Goal: Task Accomplishment & Management: Complete application form

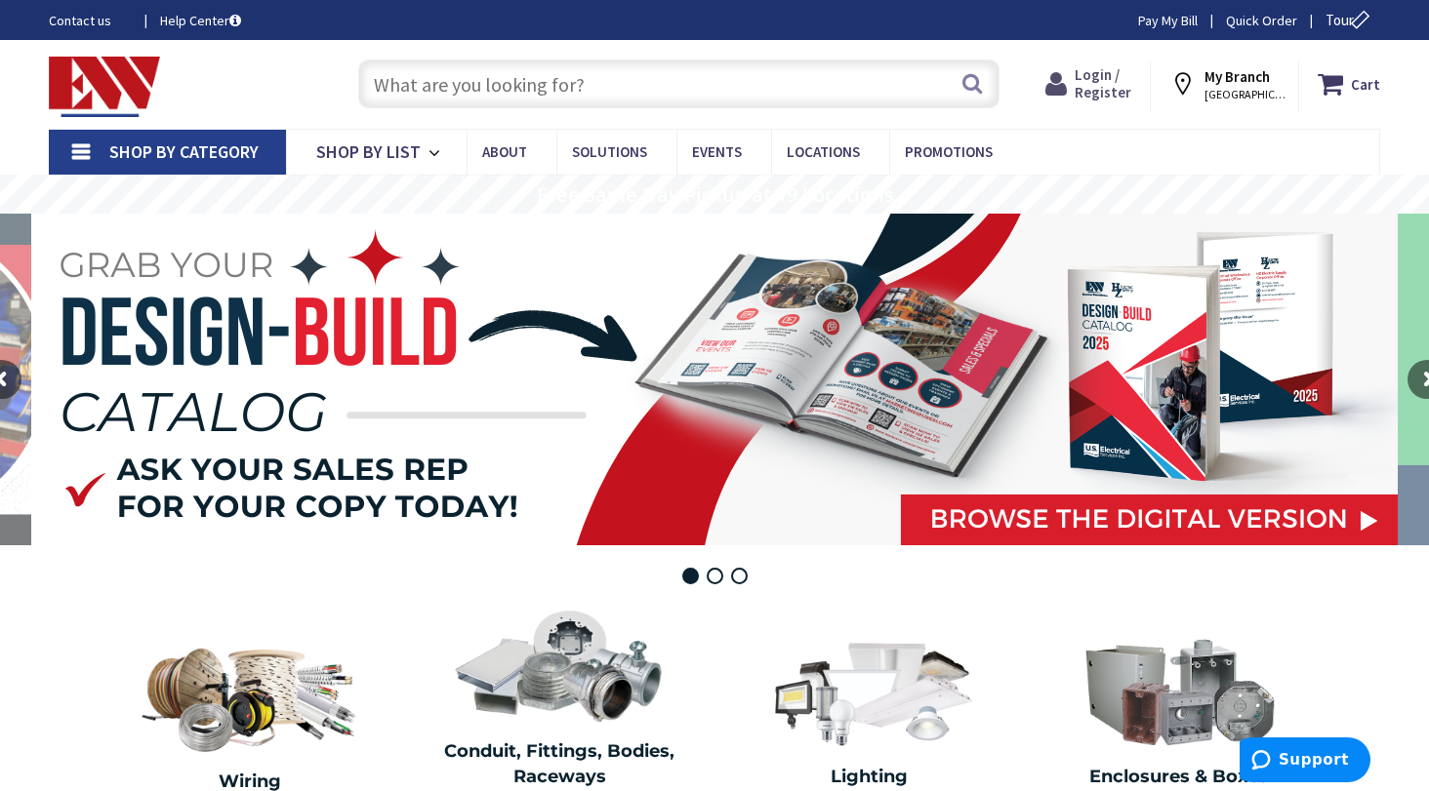
click at [1113, 90] on span "Login / Register" at bounding box center [1102, 83] width 57 height 36
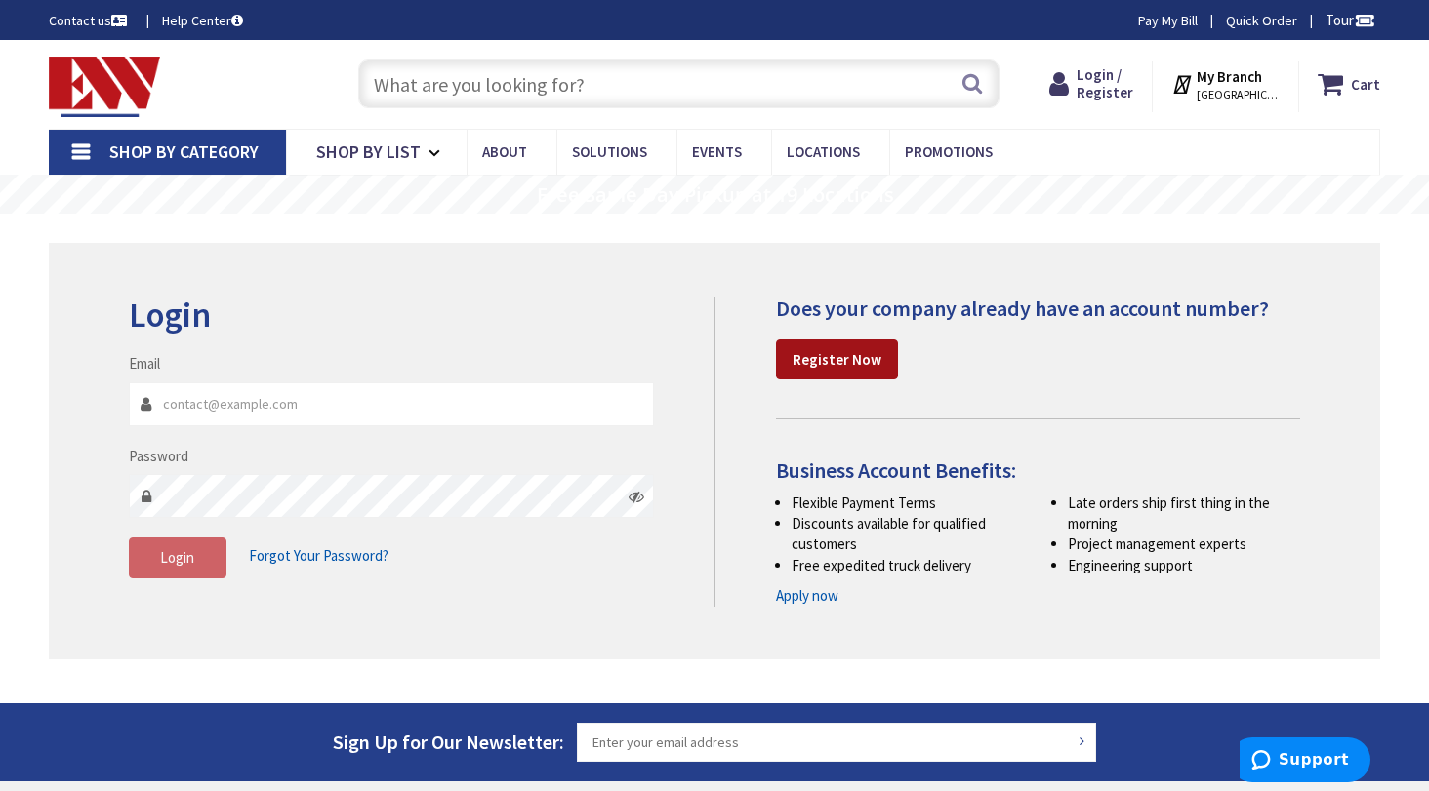
click at [839, 353] on strong "Register Now" at bounding box center [836, 359] width 89 height 19
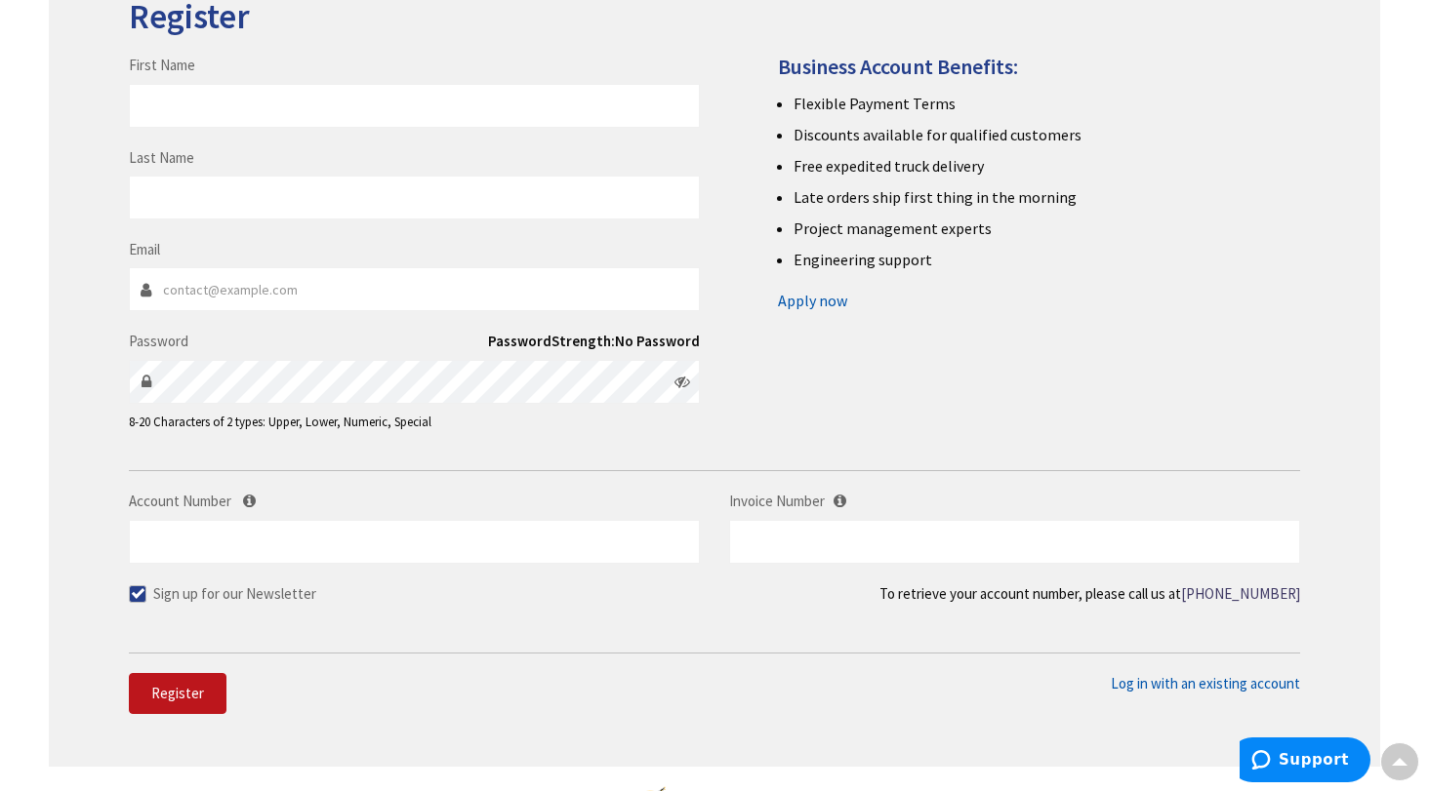
scroll to position [488, 0]
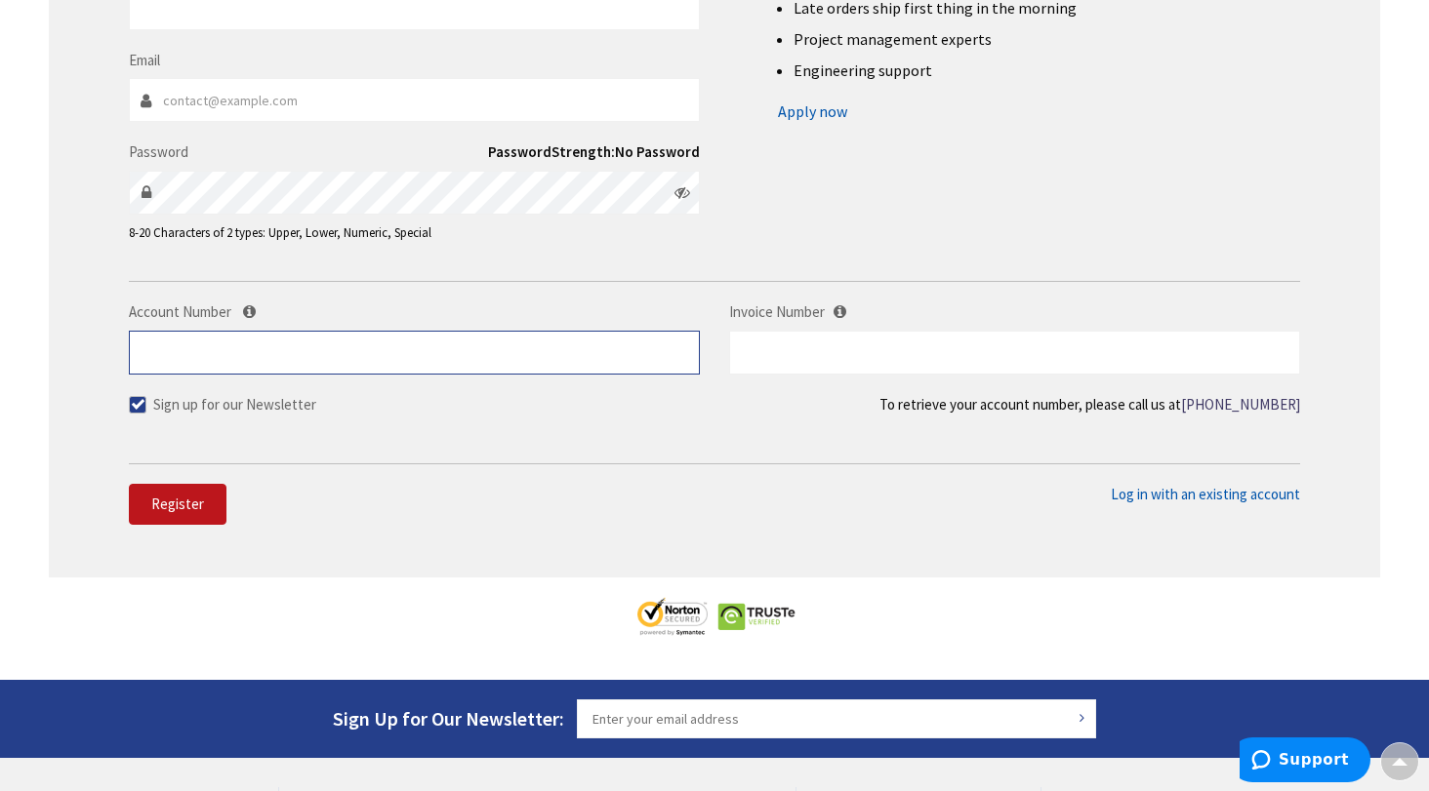
click at [387, 346] on input "Account Number" at bounding box center [414, 353] width 571 height 44
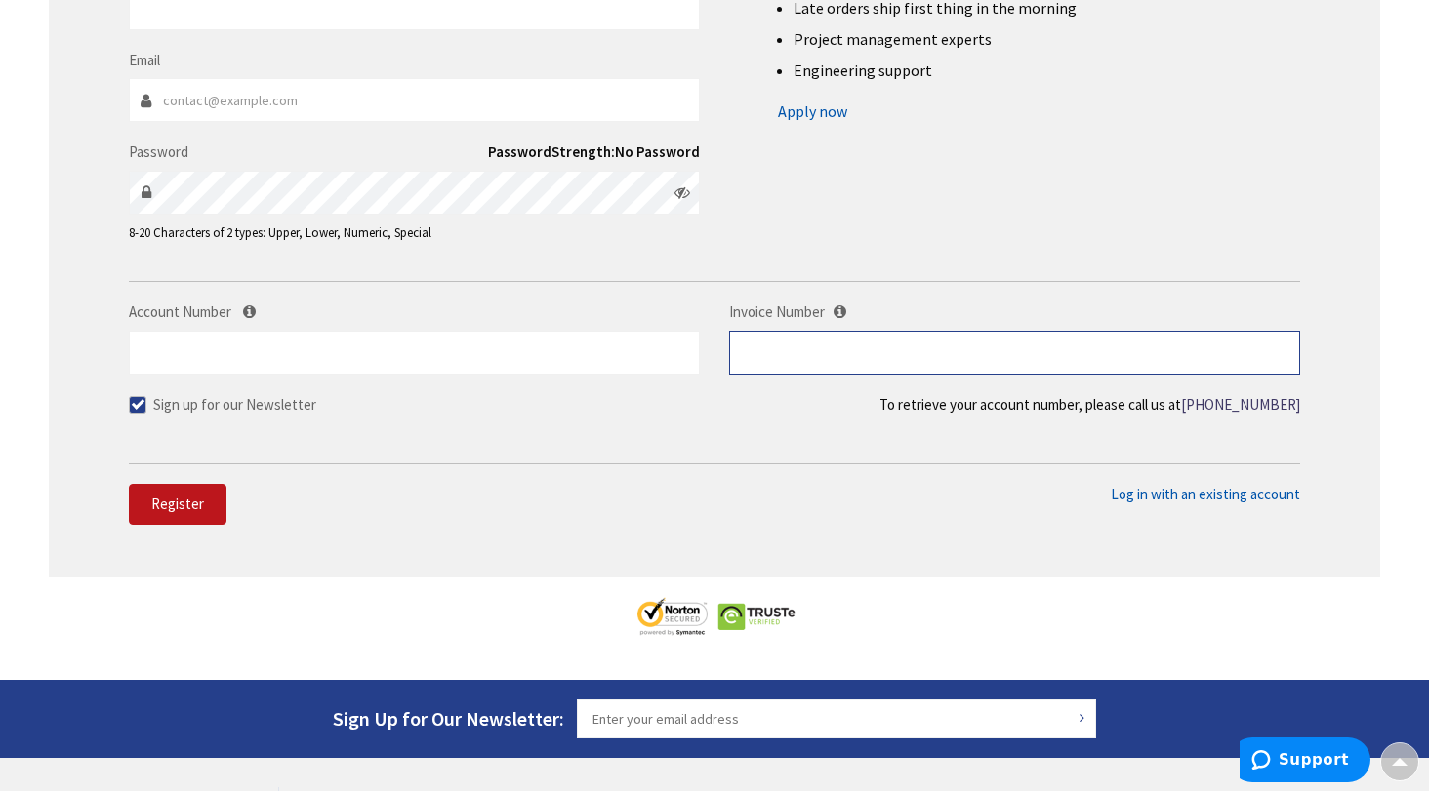
click at [816, 347] on input "text" at bounding box center [1014, 353] width 571 height 44
click at [656, 384] on div "Account Number Invoice Number" at bounding box center [714, 348] width 1200 height 92
click at [634, 380] on div "Account Number Invoice Number" at bounding box center [714, 348] width 1200 height 92
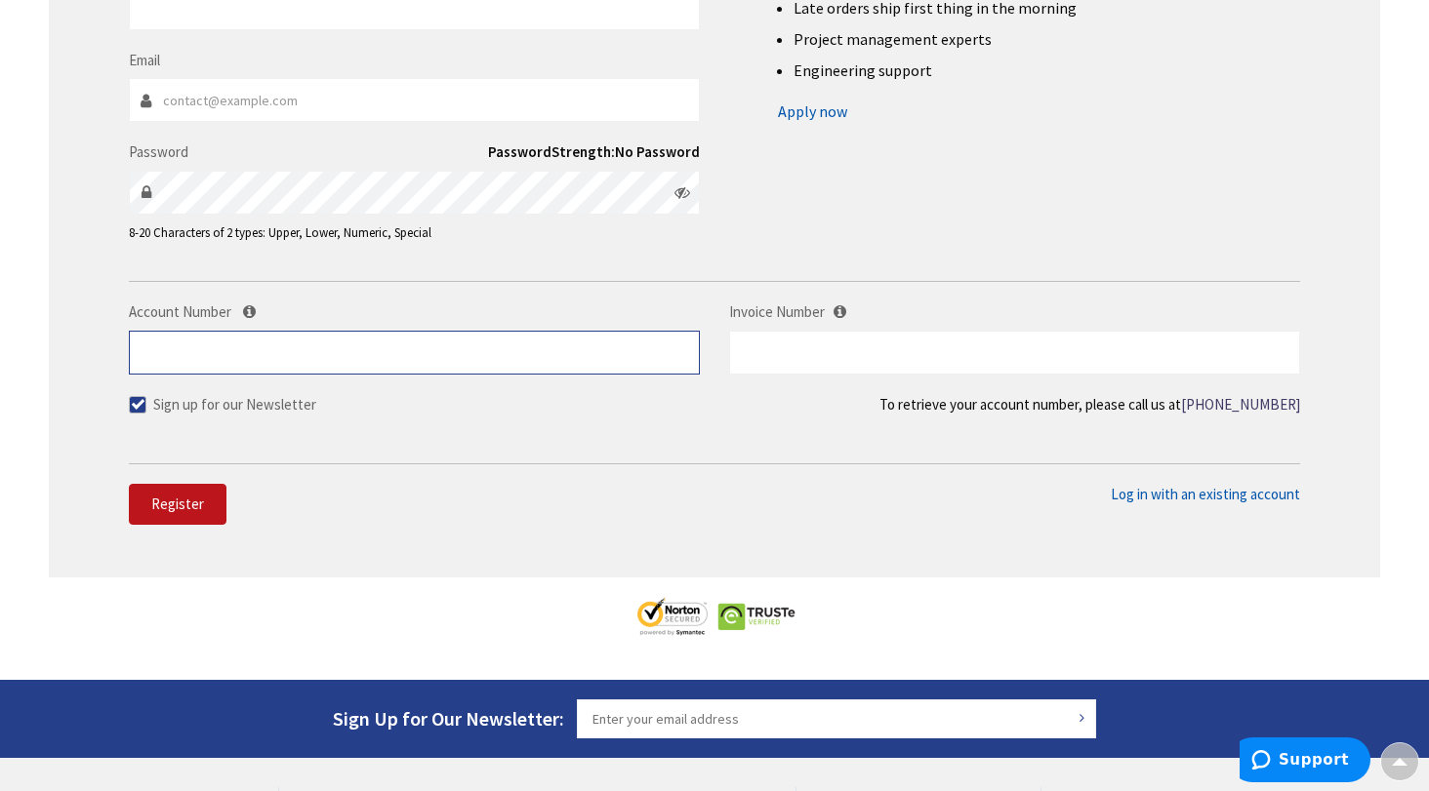
click at [592, 344] on input "Account Number" at bounding box center [414, 353] width 571 height 44
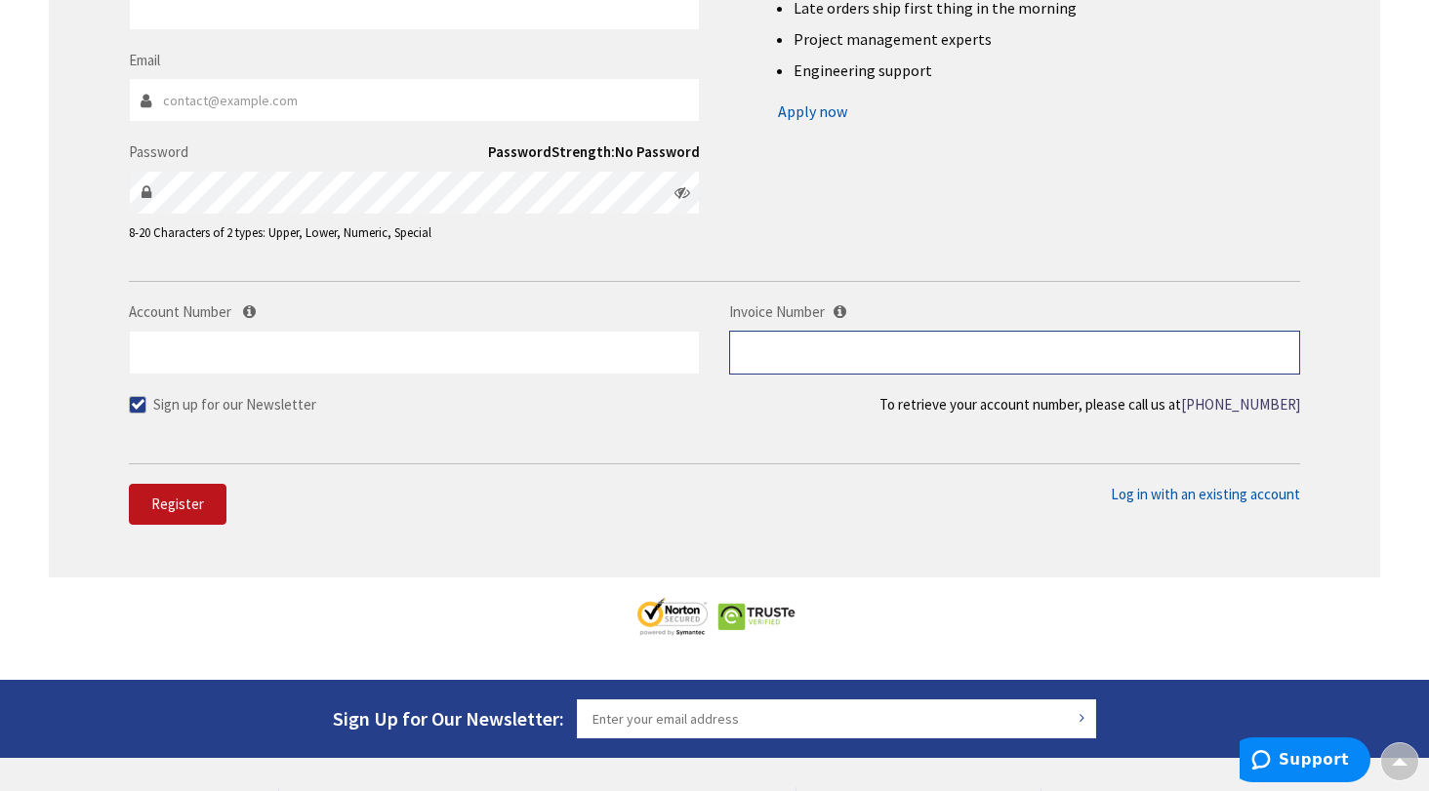
click at [830, 346] on input "text" at bounding box center [1014, 353] width 571 height 44
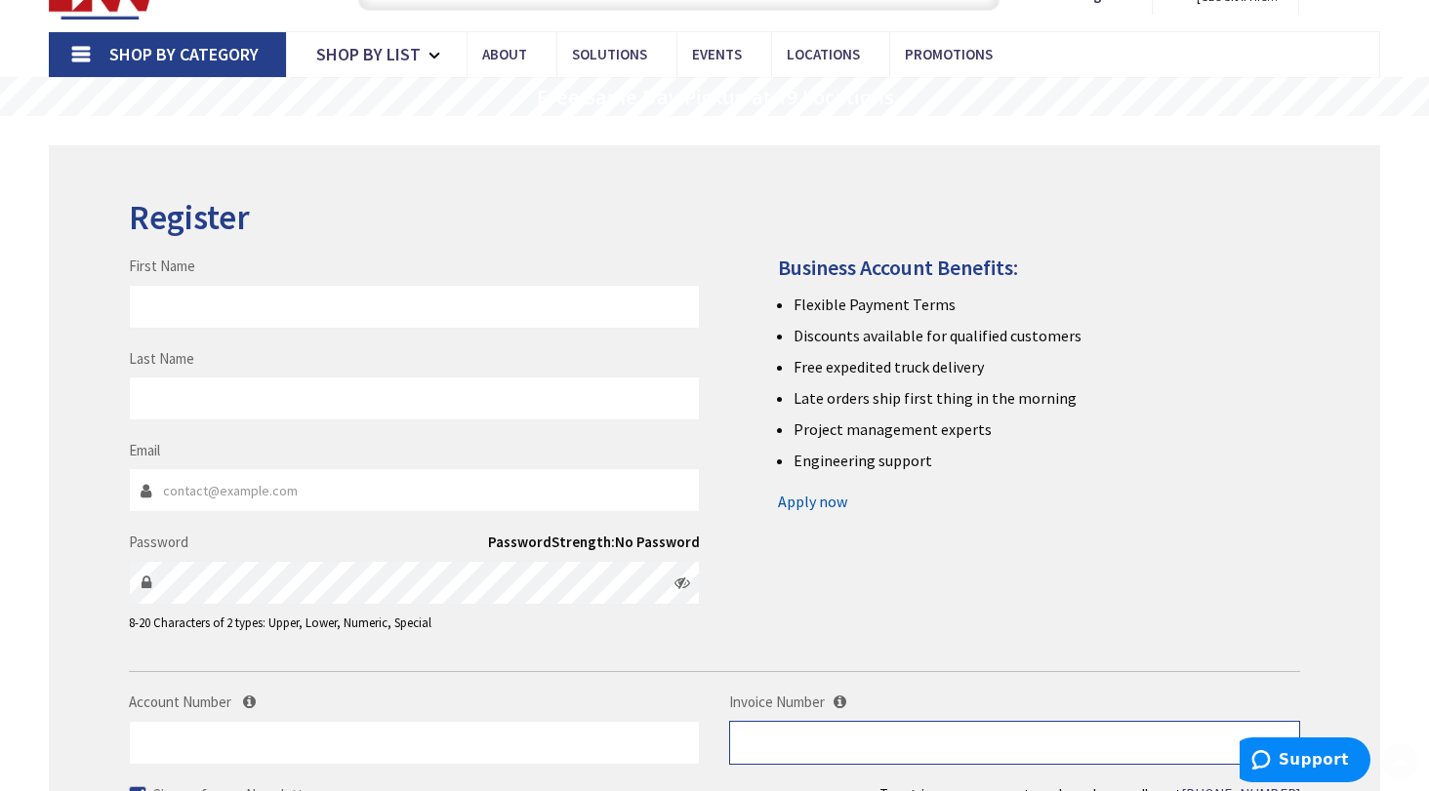
scroll to position [195, 0]
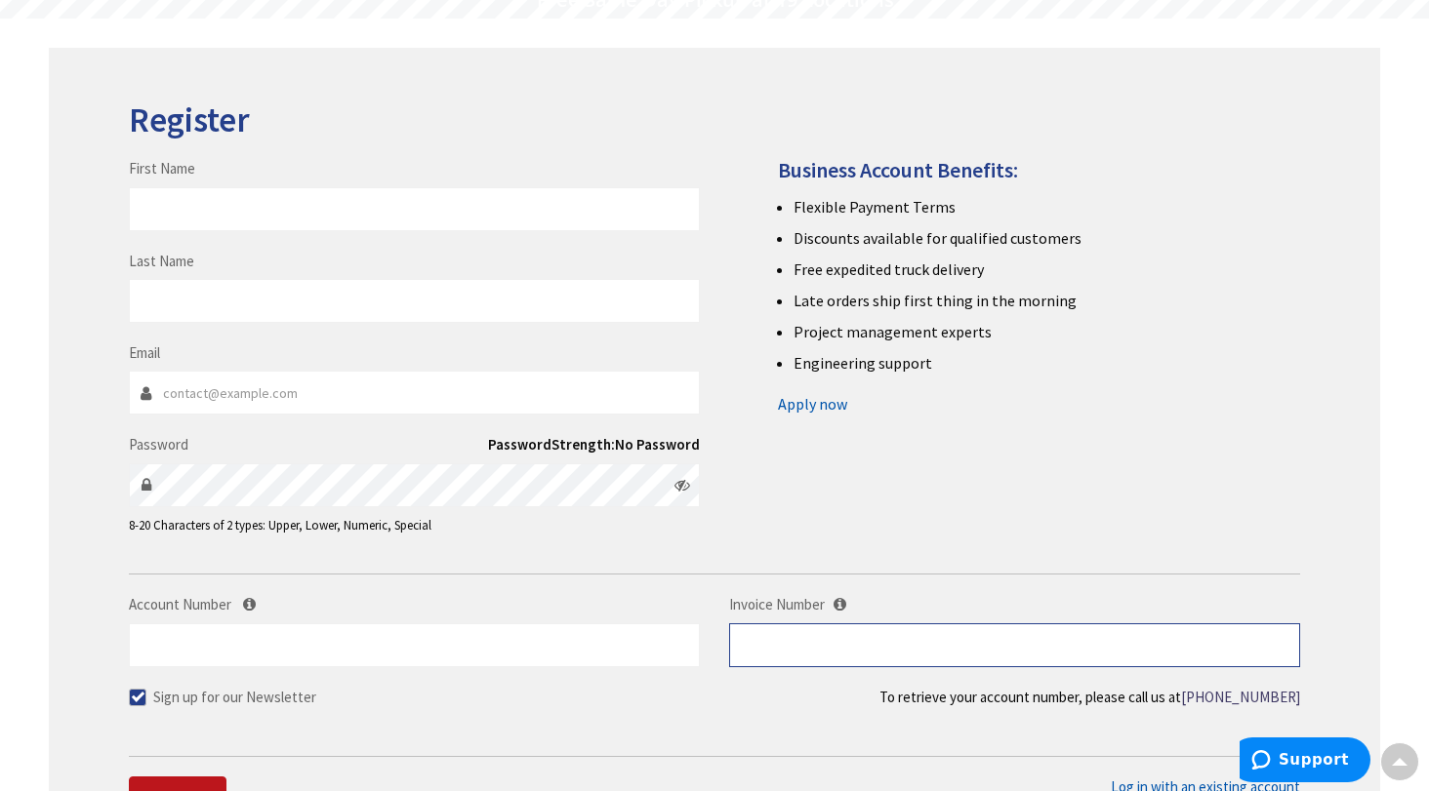
click at [763, 649] on input "text" at bounding box center [1014, 646] width 571 height 44
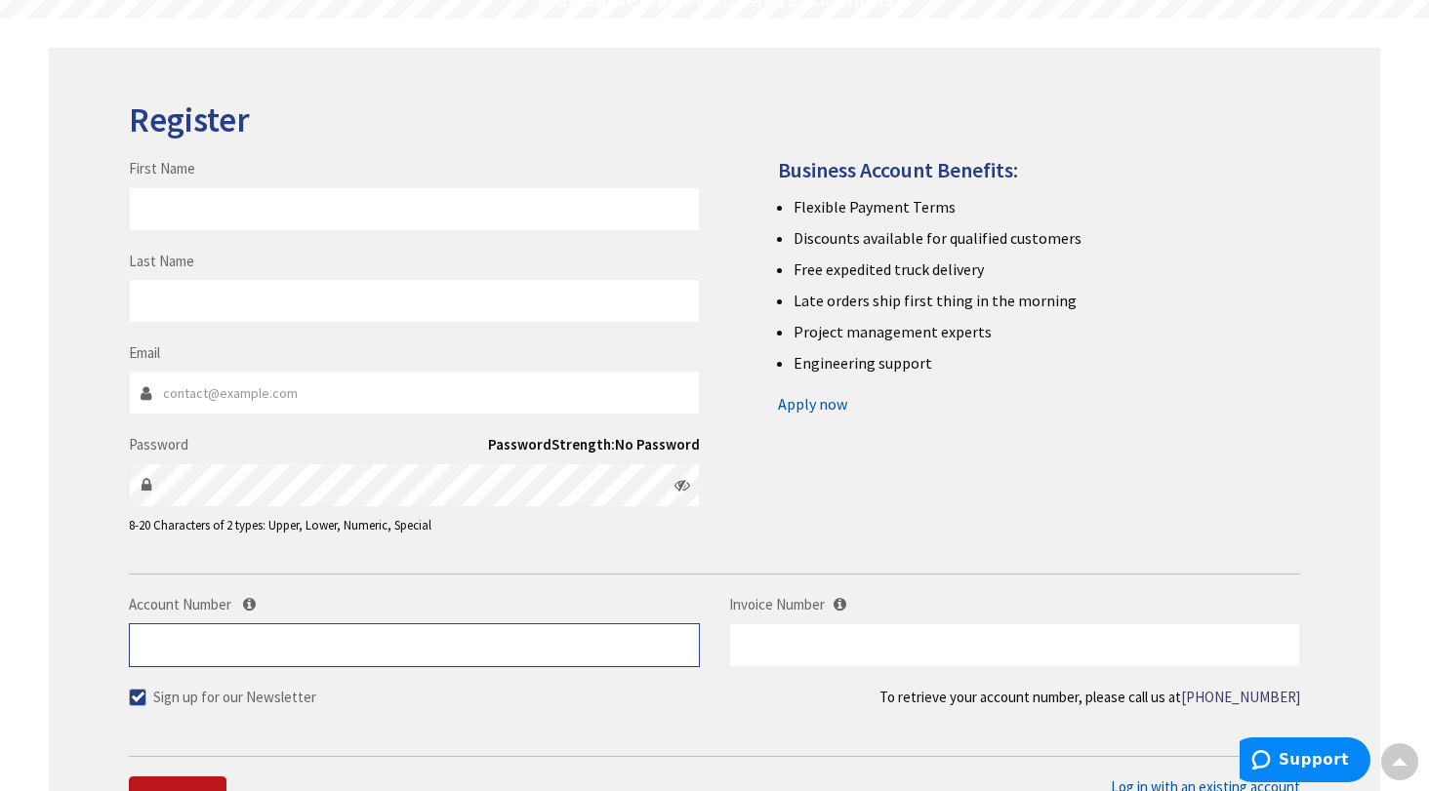
click at [578, 666] on input "Account Number" at bounding box center [414, 646] width 571 height 44
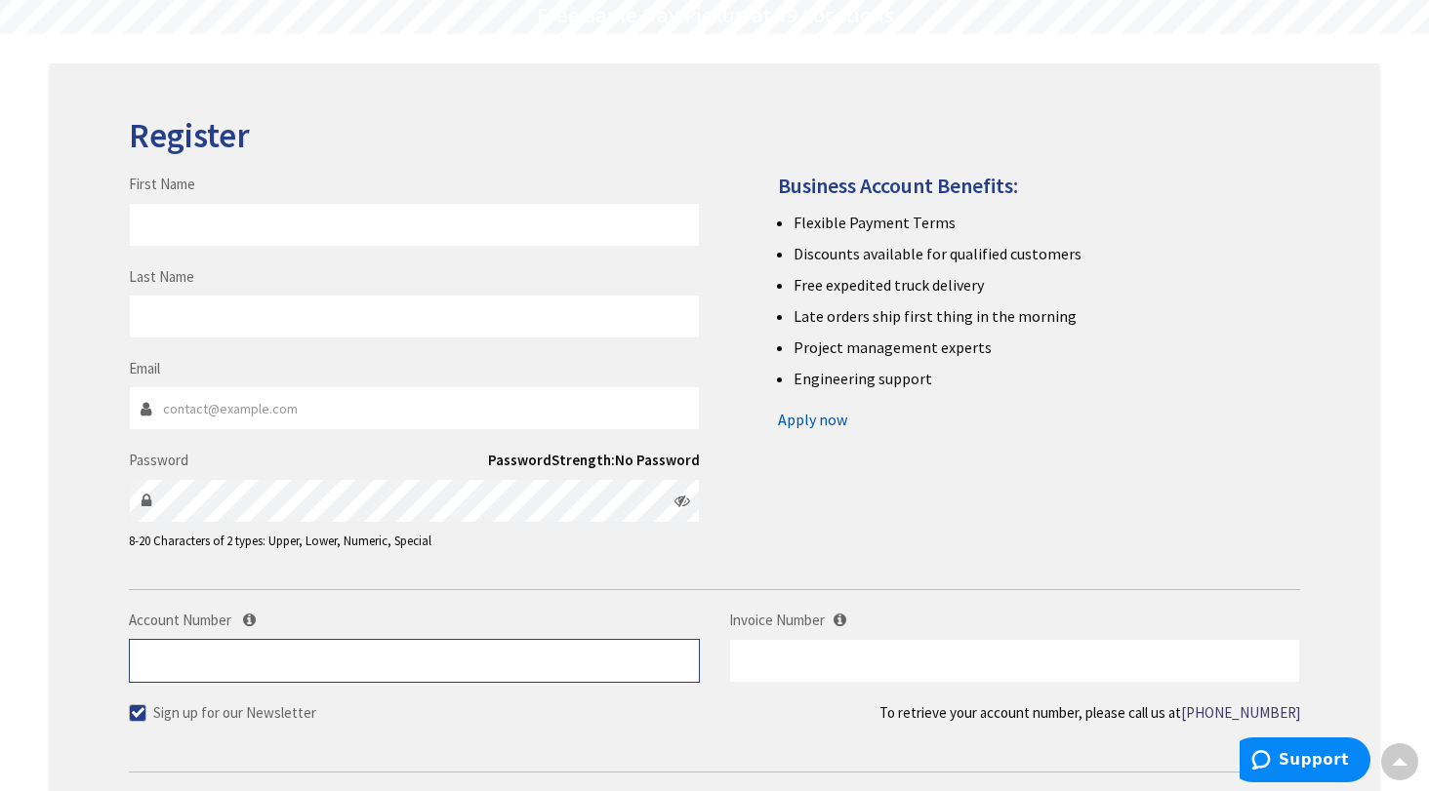
scroll to position [0, 0]
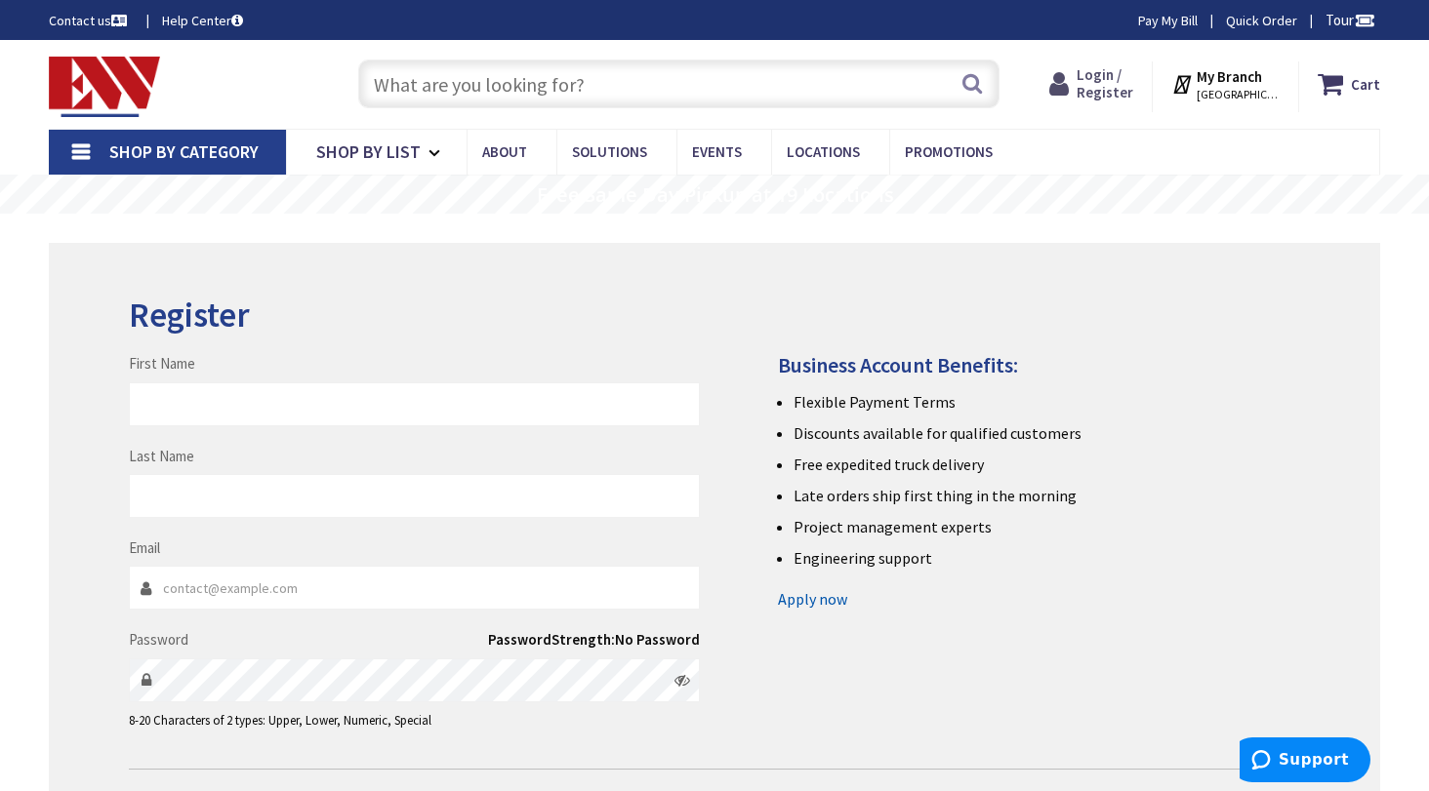
click at [1129, 87] on span "Login / Register" at bounding box center [1104, 83] width 57 height 36
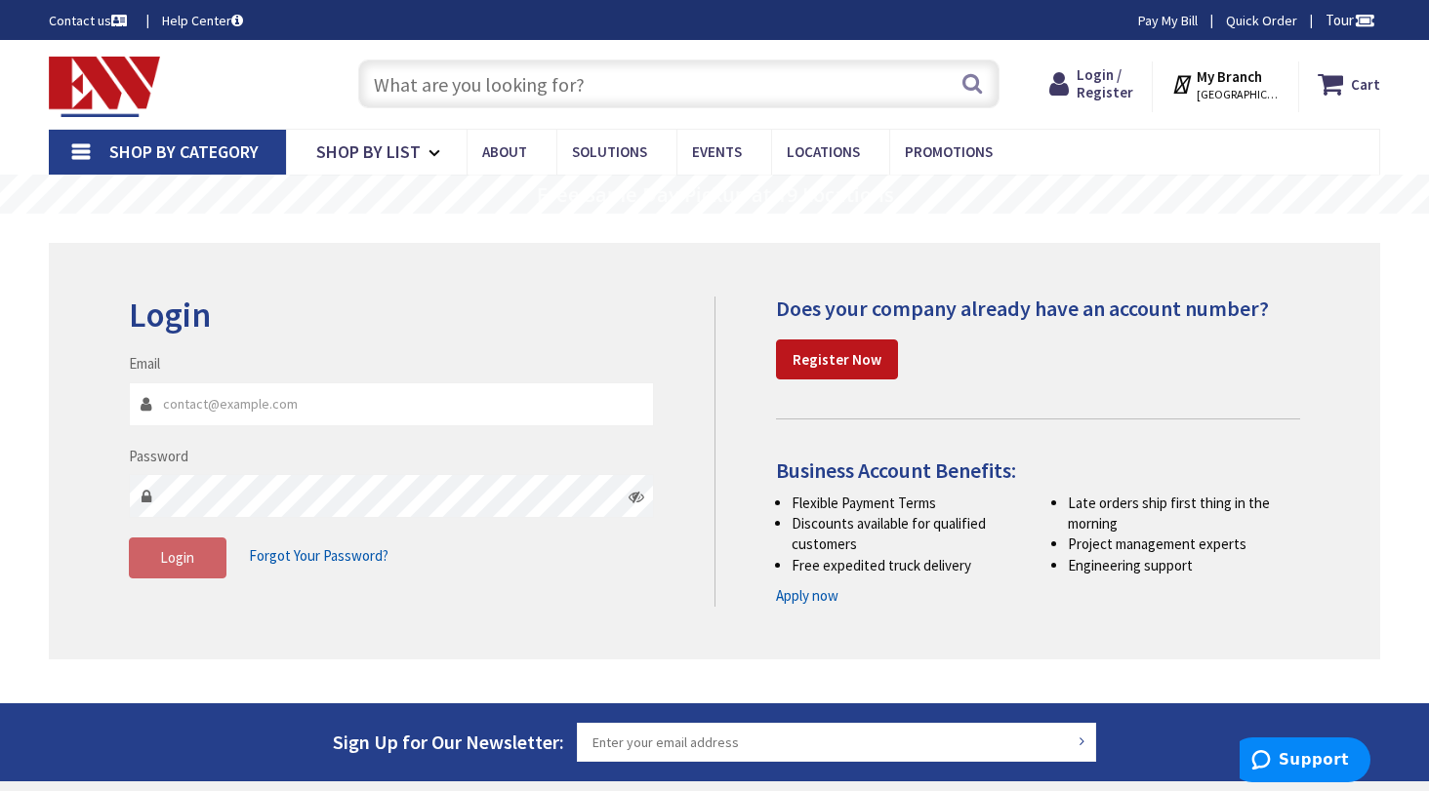
click at [269, 406] on input "Email" at bounding box center [392, 405] width 526 height 44
click at [270, 405] on input "Email" at bounding box center [392, 405] width 526 height 44
click at [331, 358] on div "Email" at bounding box center [392, 389] width 526 height 72
click at [409, 331] on h2 "Login" at bounding box center [392, 316] width 526 height 38
click at [1167, 21] on link "Pay My Bill" at bounding box center [1168, 21] width 60 height 20
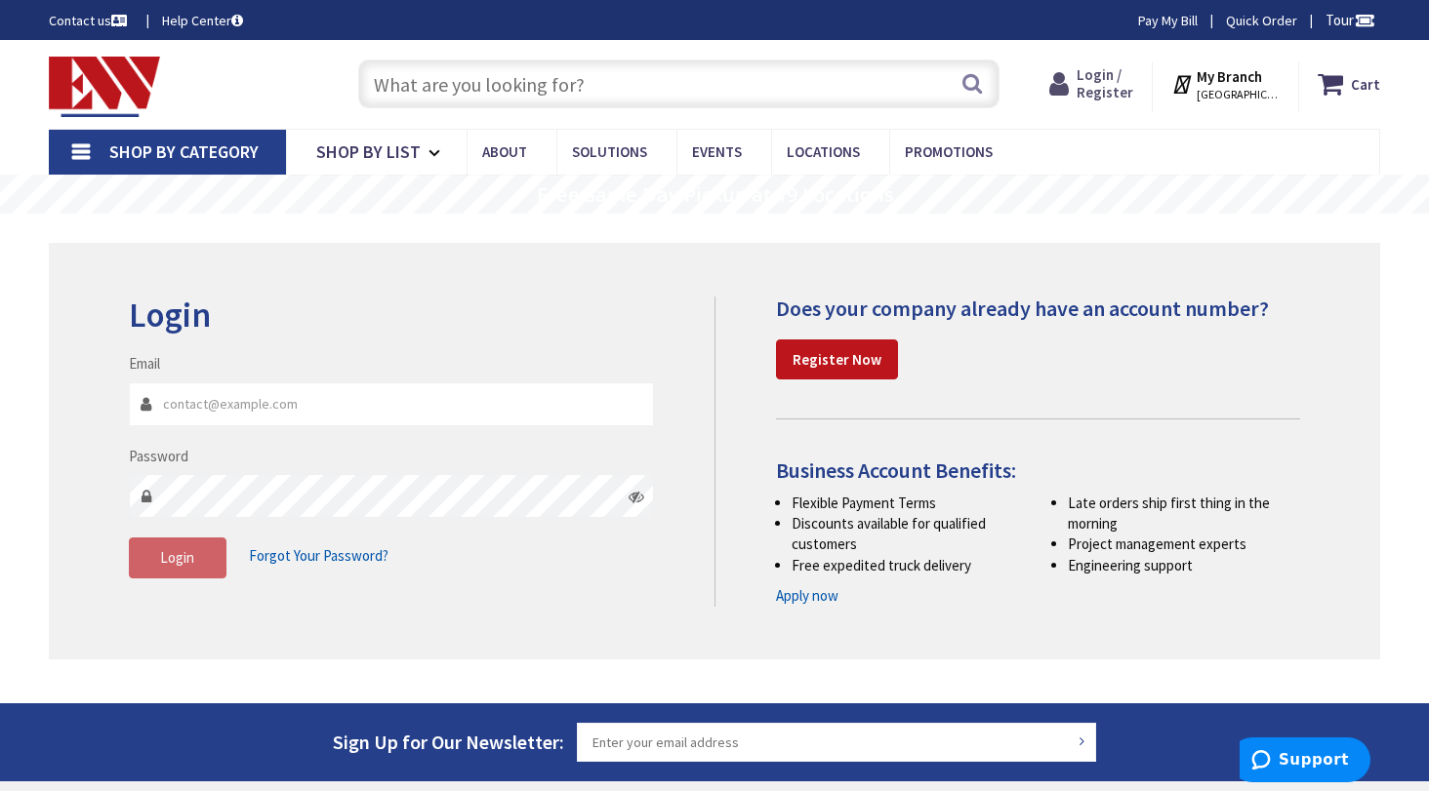
click at [1110, 65] on span "Login / Register" at bounding box center [1104, 83] width 57 height 36
